Goal: Use online tool/utility: Utilize a website feature to perform a specific function

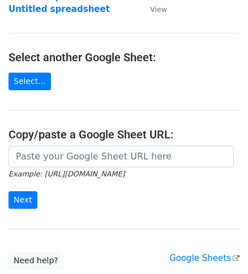
scroll to position [180, 0]
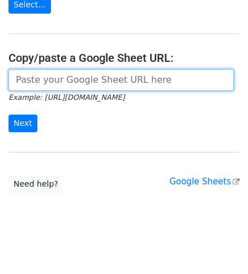
click at [33, 87] on input "url" at bounding box center [120, 80] width 225 height 22
paste input "[URL][DOMAIN_NAME]"
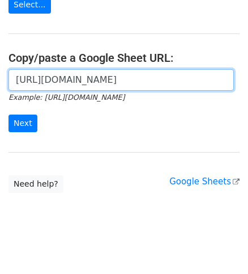
scroll to position [0, 251]
type input "[URL][DOMAIN_NAME]"
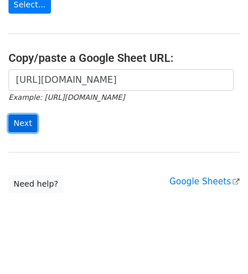
scroll to position [0, 0]
click at [28, 123] on input "Next" at bounding box center [22, 123] width 29 height 18
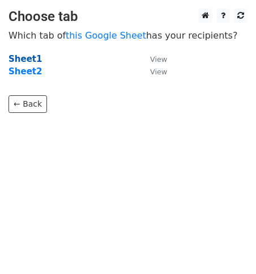
click at [23, 57] on strong "Sheet1" at bounding box center [24, 59] width 33 height 10
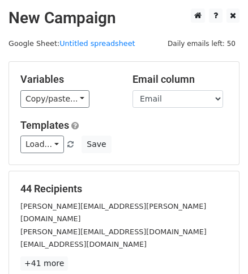
scroll to position [164, 0]
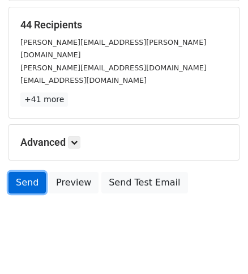
click at [11, 172] on link "Send" at bounding box center [26, 183] width 37 height 22
